Goal: Task Accomplishment & Management: Complete application form

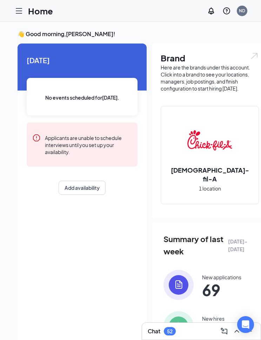
click at [19, 10] on icon "Hamburger" at bounding box center [19, 11] width 8 height 8
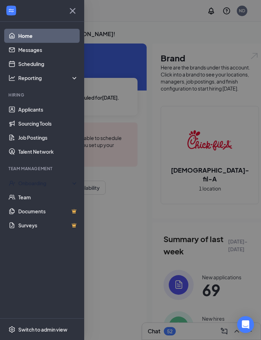
click at [56, 179] on div "Onboarding" at bounding box center [42, 183] width 84 height 14
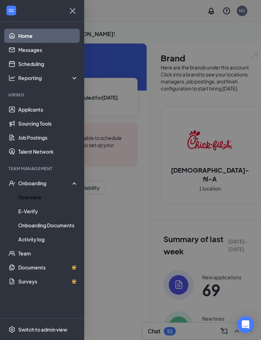
click at [43, 199] on link "Overview" at bounding box center [48, 197] width 60 height 14
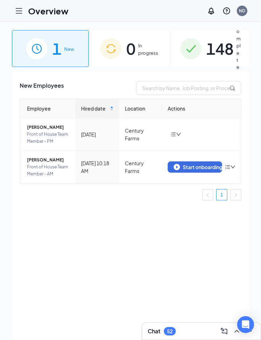
click at [197, 170] on div "Start onboarding" at bounding box center [195, 167] width 42 height 6
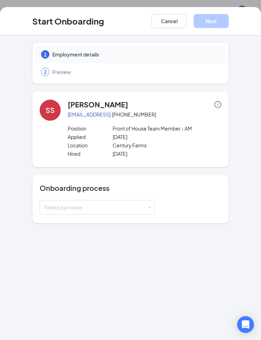
click at [130, 209] on div "Select a process" at bounding box center [95, 207] width 103 height 7
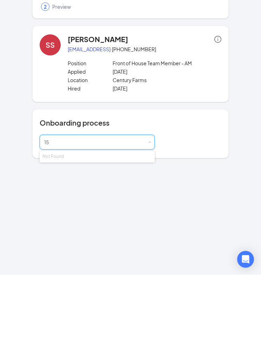
type input "1"
click at [128, 229] on li "Team Member" at bounding box center [97, 235] width 115 height 13
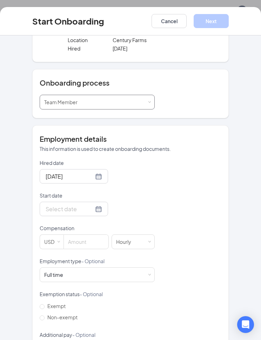
scroll to position [104, 0]
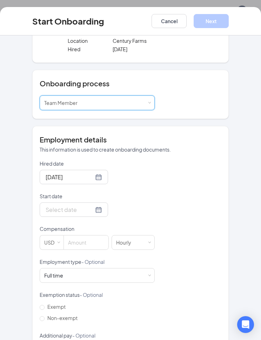
click at [93, 210] on div at bounding box center [74, 209] width 56 height 9
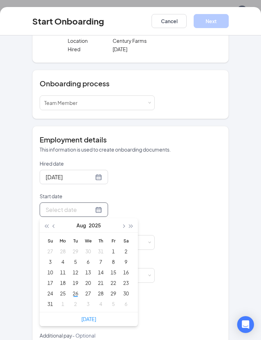
type input "[DATE]"
click at [91, 293] on div "27" at bounding box center [88, 293] width 8 height 8
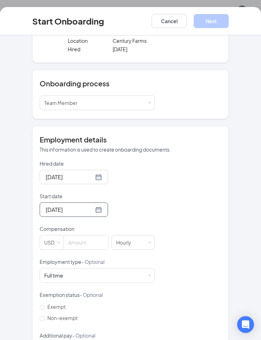
click at [87, 245] on input at bounding box center [86, 242] width 45 height 14
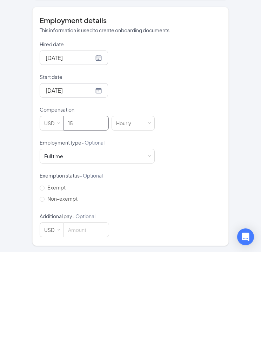
scroll to position [136, 0]
type input "15"
click at [40, 284] on input "Non-exempt" at bounding box center [42, 286] width 5 height 5
radio input "true"
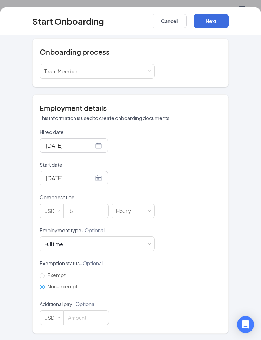
scroll to position [104, 0]
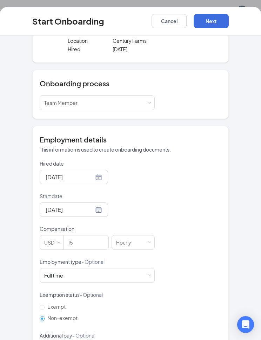
click at [220, 21] on button "Next" at bounding box center [211, 21] width 35 height 14
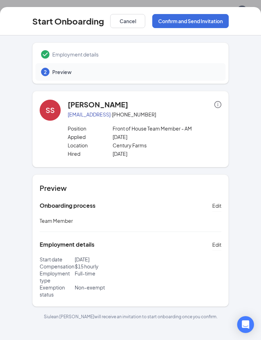
scroll to position [0, 0]
click at [206, 27] on button "Confirm and Send Invitation" at bounding box center [190, 21] width 76 height 14
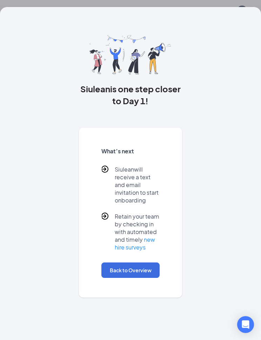
click at [139, 268] on button "Back to Overview" at bounding box center [130, 269] width 58 height 15
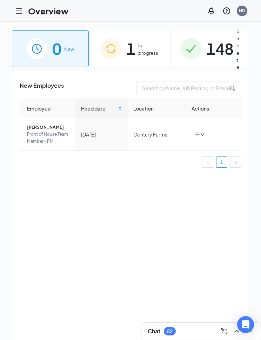
click at [135, 52] on span "1" at bounding box center [130, 48] width 9 height 24
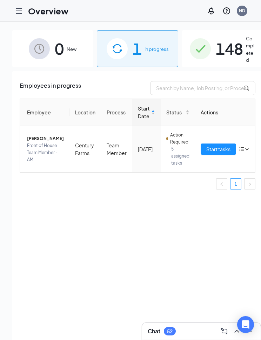
click at [212, 153] on span "Start tasks" at bounding box center [218, 149] width 24 height 8
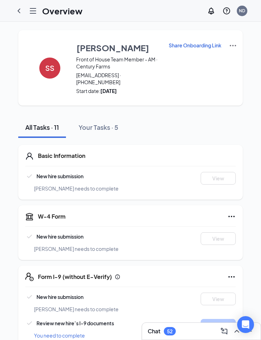
click at [209, 47] on p "Share Onboarding Link" at bounding box center [195, 45] width 53 height 7
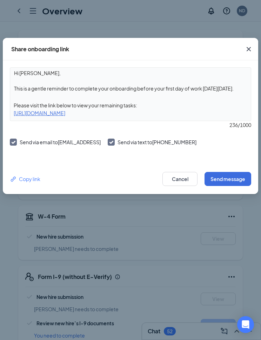
click at [33, 178] on div "Copy link" at bounding box center [25, 179] width 30 height 8
